Goal: Find specific page/section: Find specific page/section

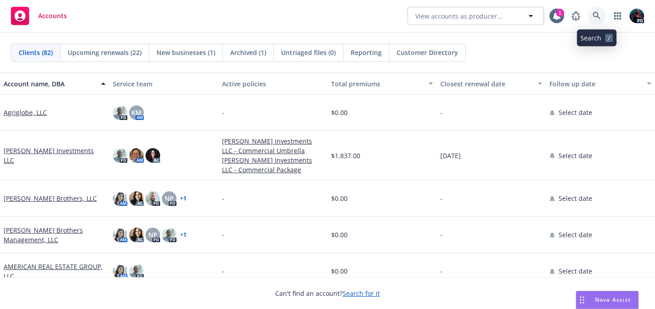
click at [596, 15] on icon at bounding box center [596, 16] width 8 height 8
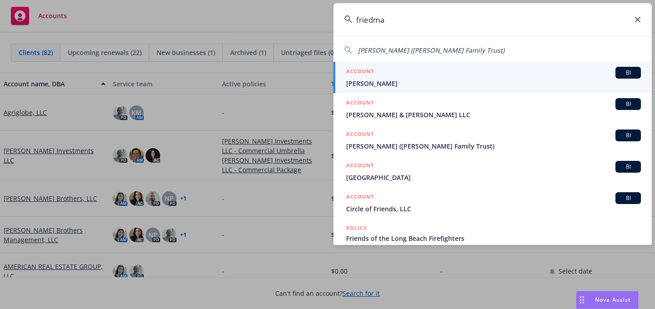
type input "friedman"
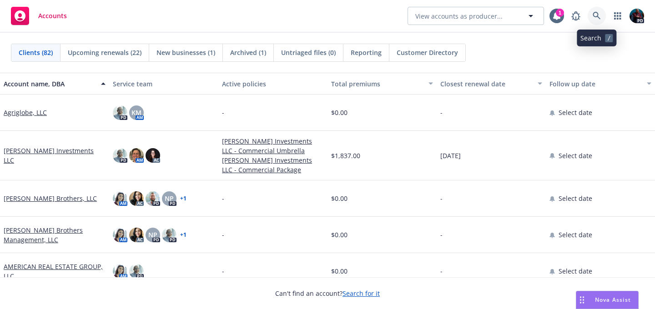
click at [598, 15] on icon at bounding box center [596, 16] width 8 height 8
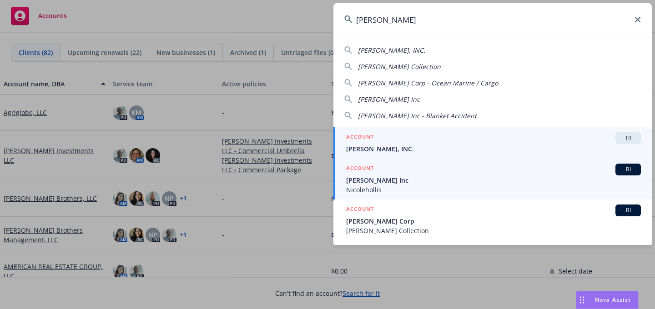
type input "nicole hol"
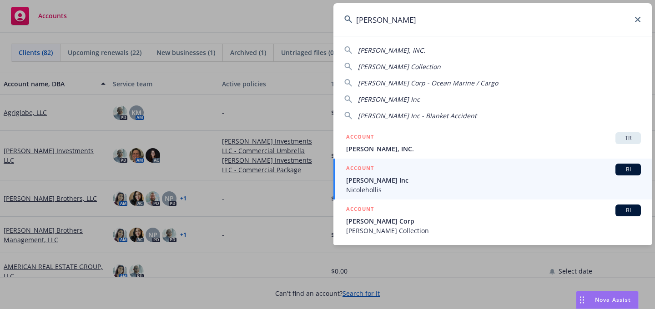
click at [449, 185] on span "Nicolehollis" at bounding box center [493, 190] width 295 height 10
